Goal: Task Accomplishment & Management: Manage account settings

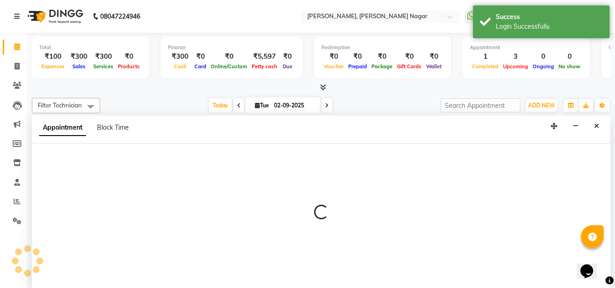
scroll to position [0, 0]
select select "81675"
select select "600"
select select "tentative"
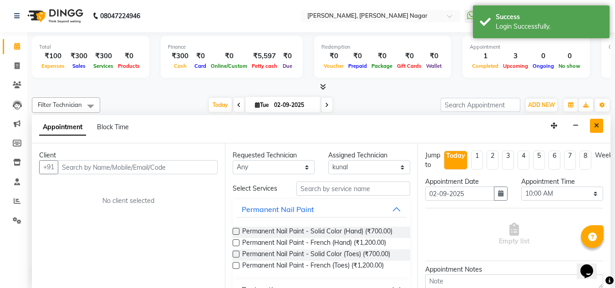
click at [599, 127] on icon "Close" at bounding box center [596, 125] width 5 height 6
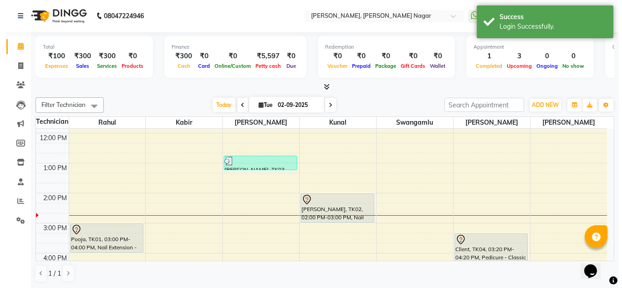
scroll to position [85, 0]
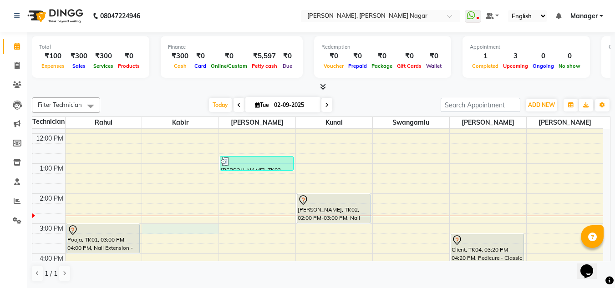
click at [154, 227] on div "9:00 AM 10:00 AM 11:00 AM 12:00 PM 1:00 PM 2:00 PM 3:00 PM 4:00 PM 5:00 PM 6:00…" at bounding box center [317, 239] width 571 height 390
select select "81673"
select select "tentative"
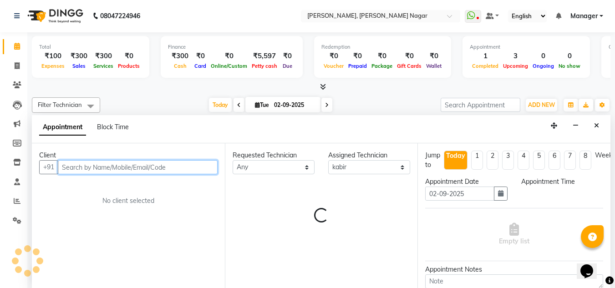
select select "900"
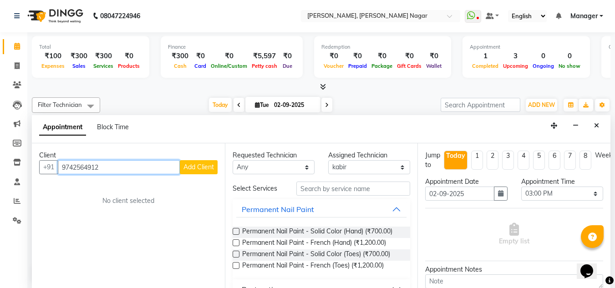
type input "9742564912"
click at [214, 165] on button "Add Client" at bounding box center [199, 167] width 38 height 14
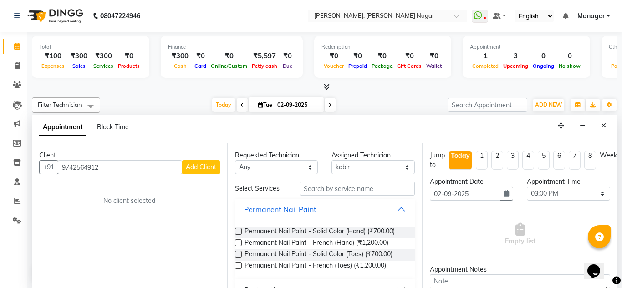
select select "21"
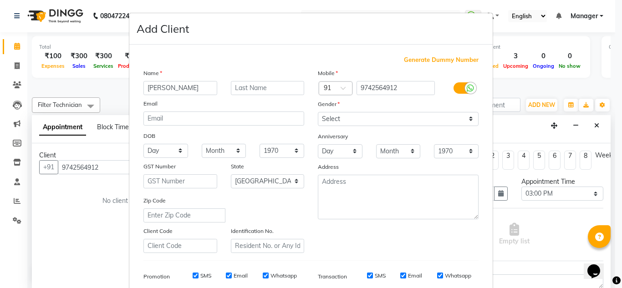
type input "[PERSON_NAME]"
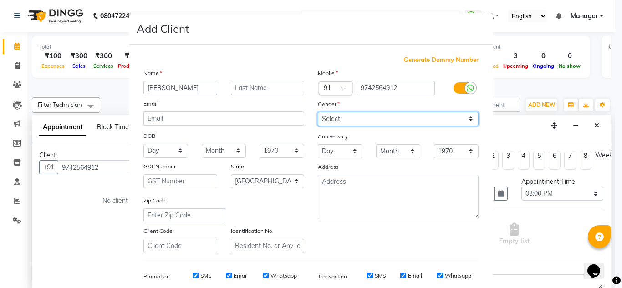
click at [389, 115] on select "Select [DEMOGRAPHIC_DATA] [DEMOGRAPHIC_DATA] Other Prefer Not To Say" at bounding box center [398, 119] width 161 height 14
select select "[DEMOGRAPHIC_DATA]"
click at [318, 112] on select "Select [DEMOGRAPHIC_DATA] [DEMOGRAPHIC_DATA] Other Prefer Not To Say" at bounding box center [398, 119] width 161 height 14
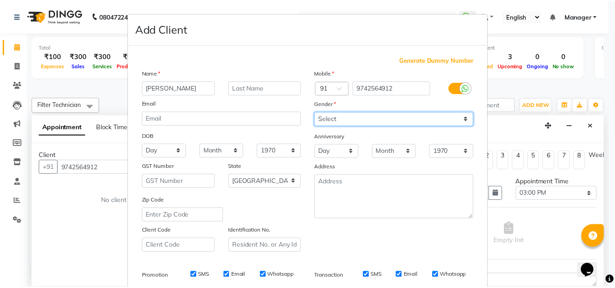
scroll to position [132, 0]
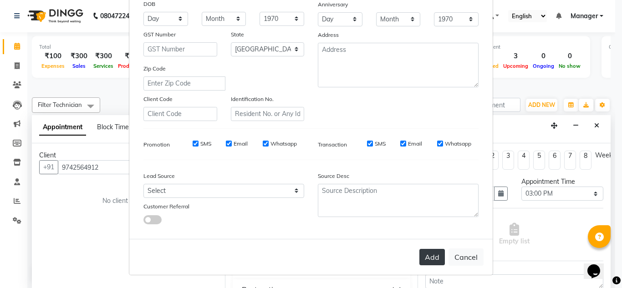
click at [426, 259] on button "Add" at bounding box center [431, 257] width 25 height 16
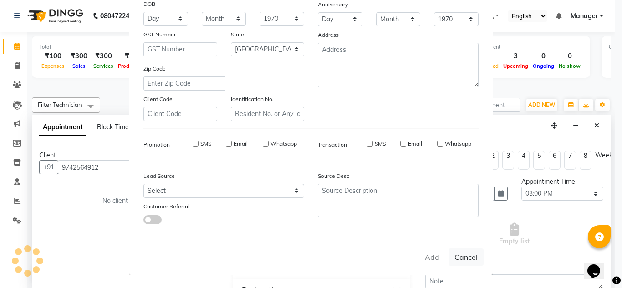
type input "97******12"
select select
select select "null"
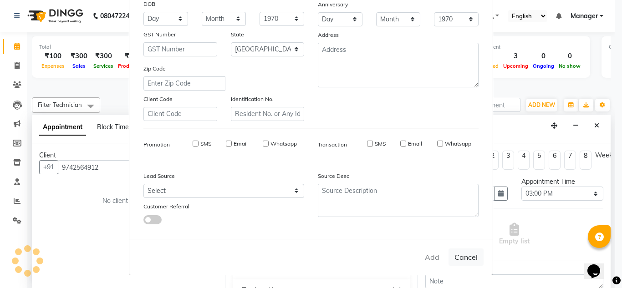
select select
checkbox input "false"
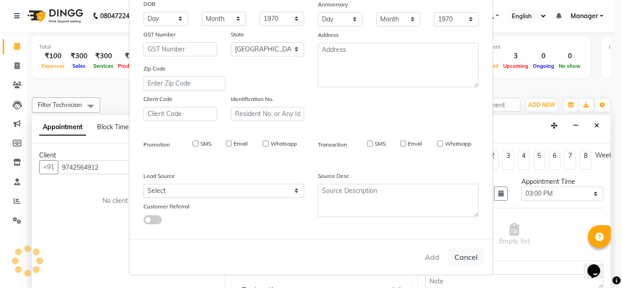
checkbox input "false"
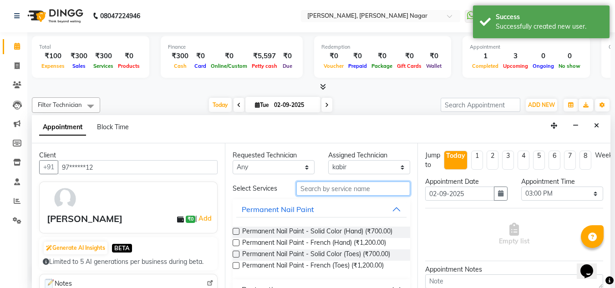
click at [345, 186] on input "text" at bounding box center [353, 189] width 114 height 14
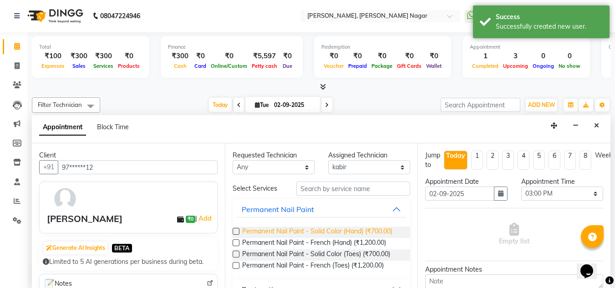
click at [322, 235] on span "Permanent Nail Paint - Solid Color (Hand) (₹700.00)" at bounding box center [317, 232] width 150 height 11
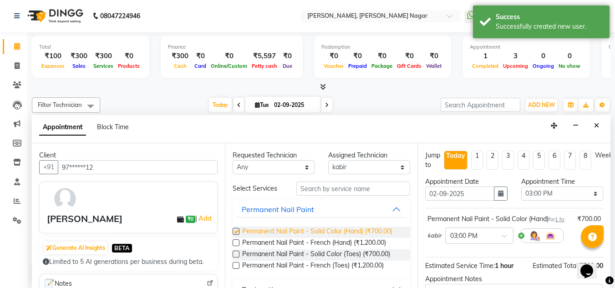
checkbox input "false"
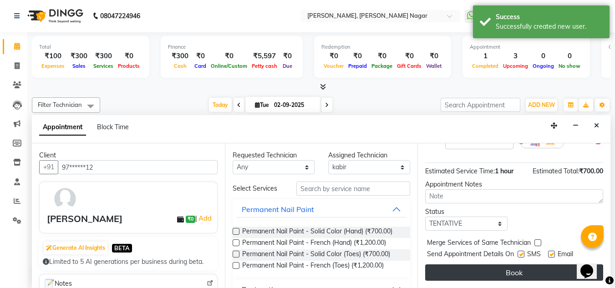
click at [511, 266] on button "Book" at bounding box center [514, 273] width 178 height 16
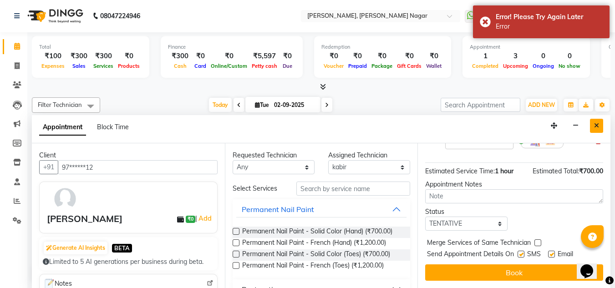
click at [602, 125] on button "Close" at bounding box center [596, 126] width 13 height 14
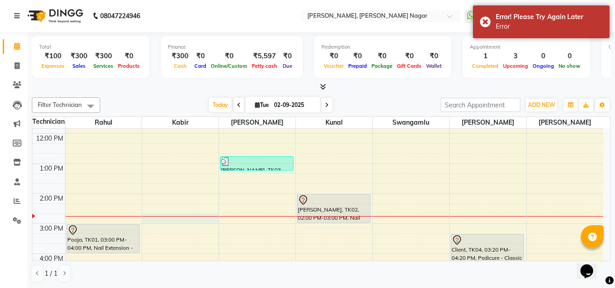
click at [166, 221] on div "9:00 AM 10:00 AM 11:00 AM 12:00 PM 1:00 PM 2:00 PM 3:00 PM 4:00 PM 5:00 PM 6:00…" at bounding box center [317, 239] width 571 height 390
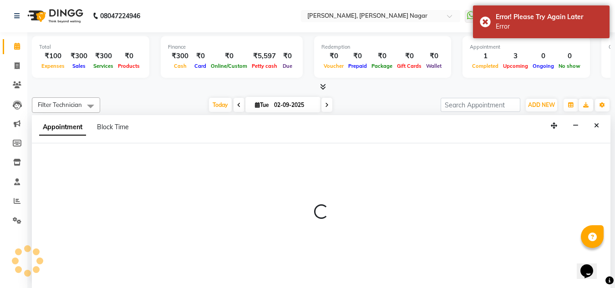
select select "81673"
select select "tentative"
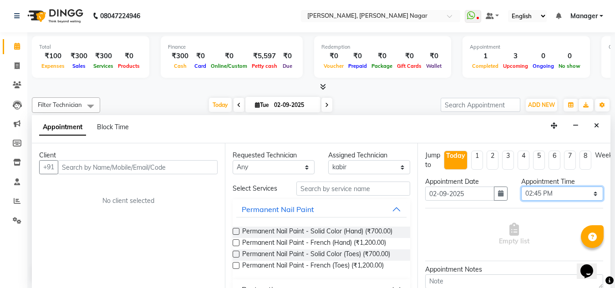
click at [569, 187] on select "Select 10:00 AM 10:15 AM 10:30 AM 10:45 AM 11:00 AM 11:15 AM 11:30 AM 11:45 AM …" at bounding box center [562, 194] width 82 height 14
select select "900"
click at [521, 187] on select "Select 10:00 AM 10:15 AM 10:30 AM 10:45 AM 11:00 AM 11:15 AM 11:30 AM 11:45 AM …" at bounding box center [562, 194] width 82 height 14
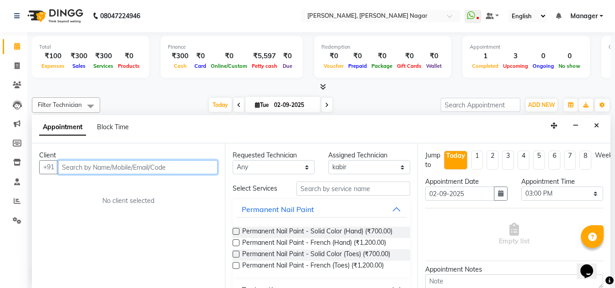
click at [210, 165] on input "text" at bounding box center [138, 167] width 160 height 14
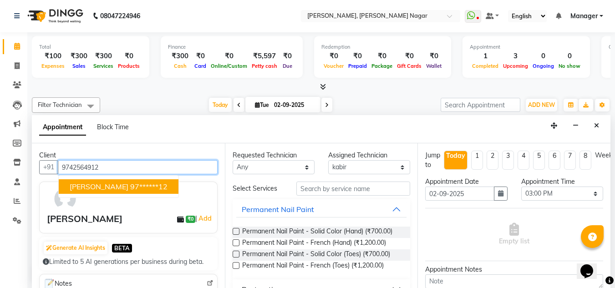
click at [131, 189] on ngb-highlight "97******12" at bounding box center [148, 186] width 37 height 9
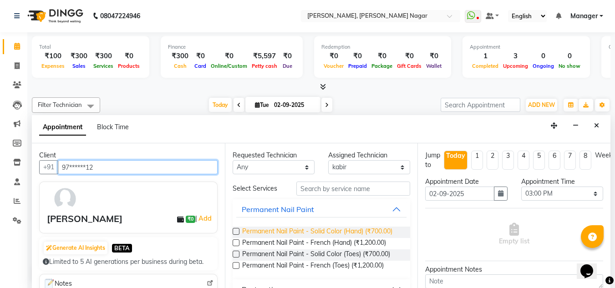
type input "97******12"
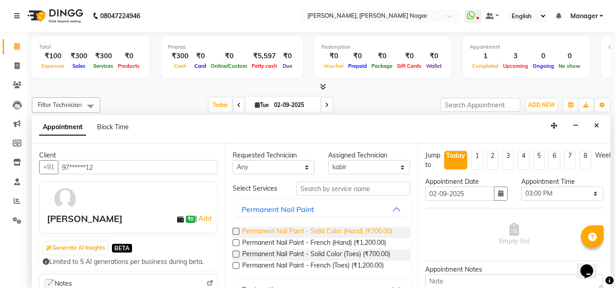
click at [275, 231] on span "Permanent Nail Paint - Solid Color (Hand) (₹700.00)" at bounding box center [317, 232] width 150 height 11
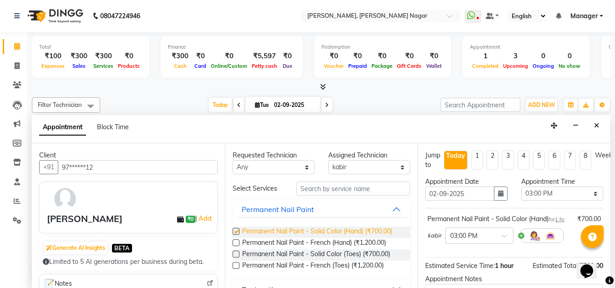
checkbox input "false"
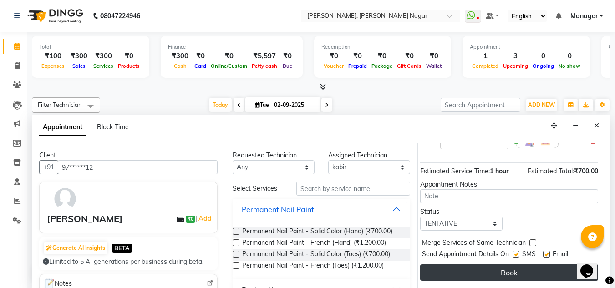
click at [482, 265] on button "Book" at bounding box center [509, 273] width 178 height 16
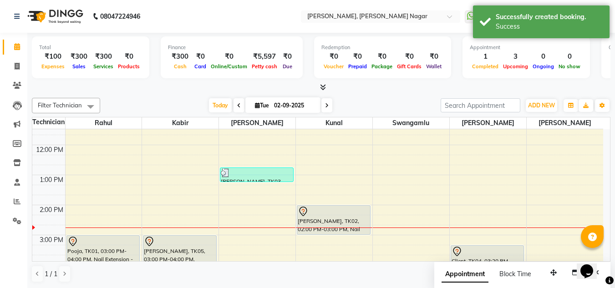
scroll to position [76, 0]
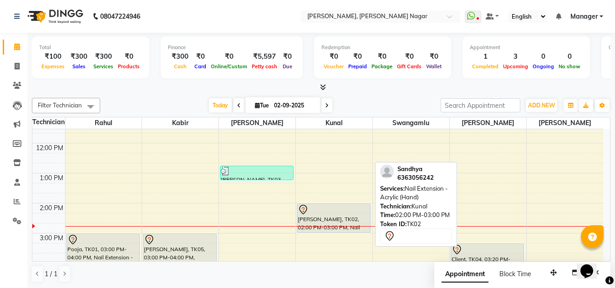
click at [330, 222] on div "[PERSON_NAME], TK02, 02:00 PM-03:00 PM, Nail Extension - Acrylic (Hand)" at bounding box center [333, 218] width 73 height 29
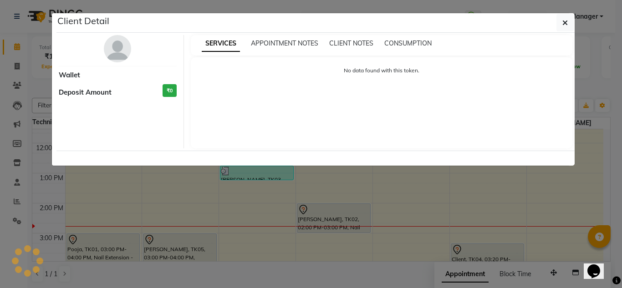
select select "7"
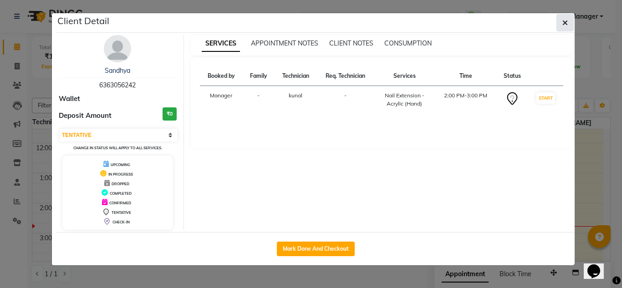
click at [566, 20] on icon "button" at bounding box center [564, 22] width 5 height 7
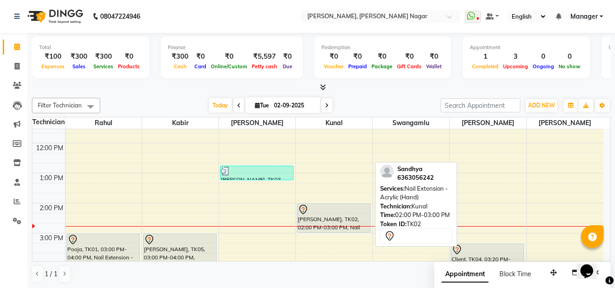
click at [349, 204] on link "[PERSON_NAME], TK02, 02:00 PM-03:00 PM, Nail Extension - Acrylic (Hand)" at bounding box center [334, 219] width 74 height 30
select select "7"
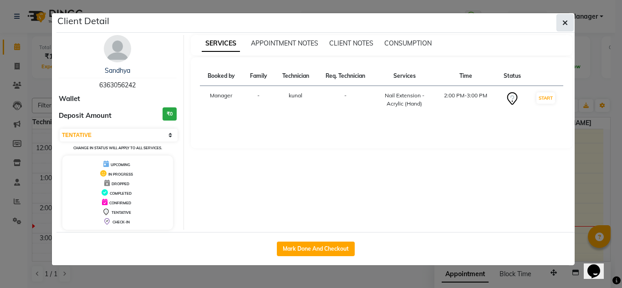
click at [569, 20] on button "button" at bounding box center [564, 22] width 17 height 17
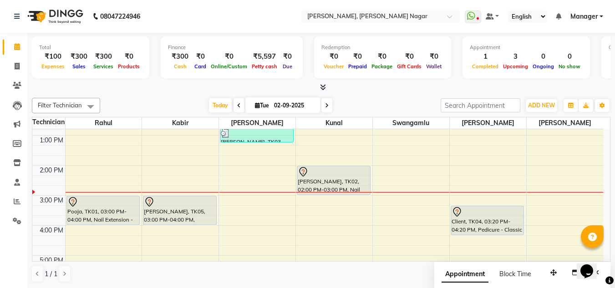
scroll to position [115, 0]
click at [15, 66] on icon at bounding box center [17, 66] width 5 height 7
select select "service"
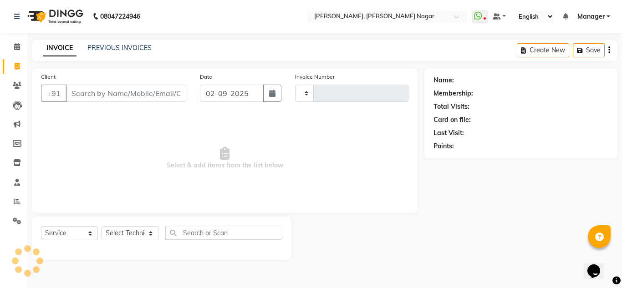
type input "1323"
select select "7686"
click at [109, 46] on link "PREVIOUS INVOICES" at bounding box center [119, 48] width 64 height 8
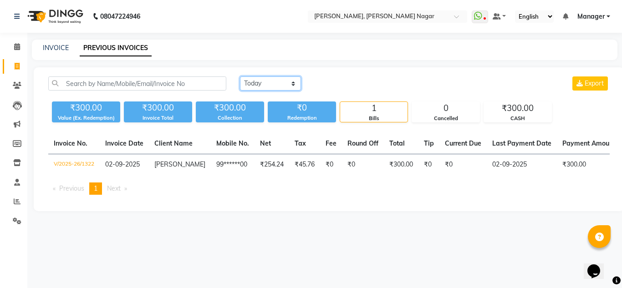
click at [267, 80] on select "[DATE] [DATE] Custom Range" at bounding box center [270, 83] width 61 height 14
select select "[DATE]"
click at [240, 76] on select "[DATE] [DATE] Custom Range" at bounding box center [270, 83] width 61 height 14
